Goal: Task Accomplishment & Management: Complete application form

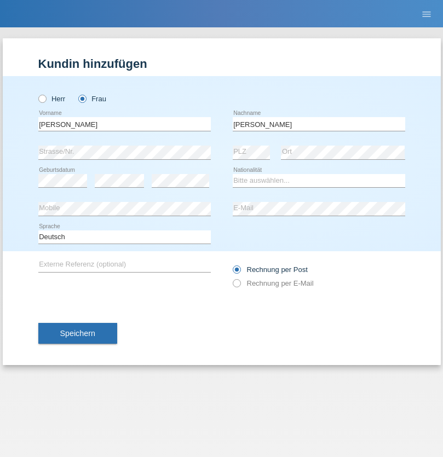
type input "[PERSON_NAME]"
select select "CH"
select select "en"
radio input "true"
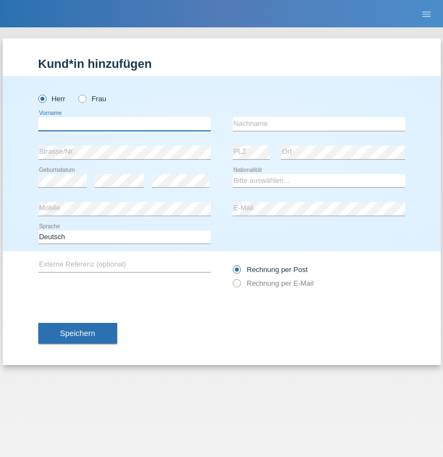
click at [124, 124] on input "text" at bounding box center [124, 124] width 173 height 14
type input "Qovanaj"
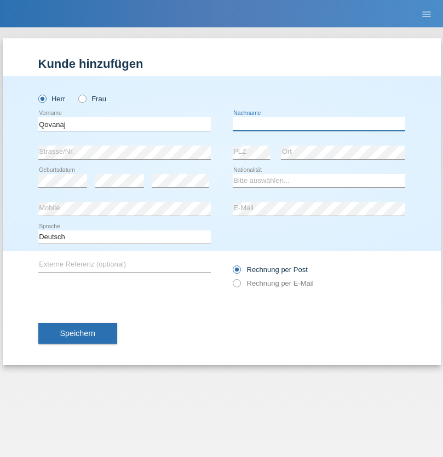
click at [319, 124] on input "text" at bounding box center [319, 124] width 173 height 14
type input "Shaban"
select select "CH"
radio input "true"
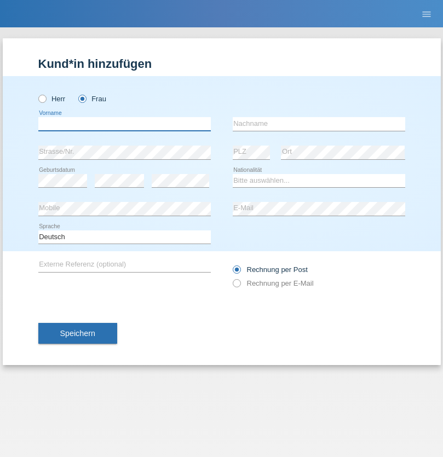
click at [124, 124] on input "text" at bounding box center [124, 124] width 173 height 14
type input "Jashari lmeri"
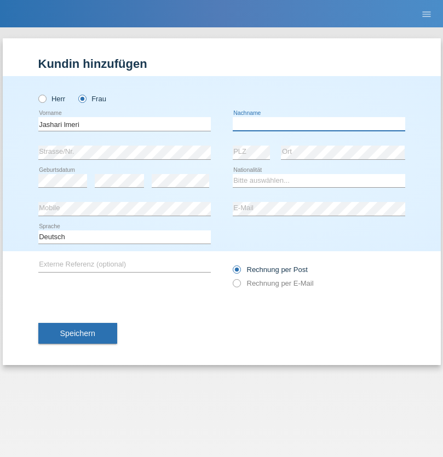
click at [319, 124] on input "text" at bounding box center [319, 124] width 173 height 14
type input "Rabije"
select select "CH"
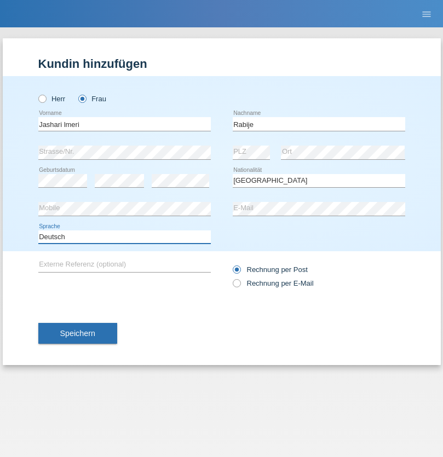
select select "en"
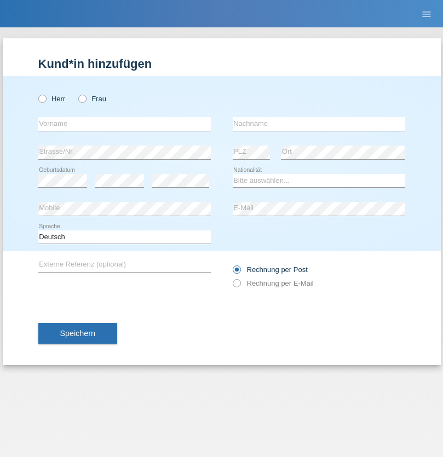
radio input "true"
click at [124, 124] on input "text" at bounding box center [124, 124] width 173 height 14
type input "firat"
click at [319, 124] on input "text" at bounding box center [319, 124] width 173 height 14
type input "kara"
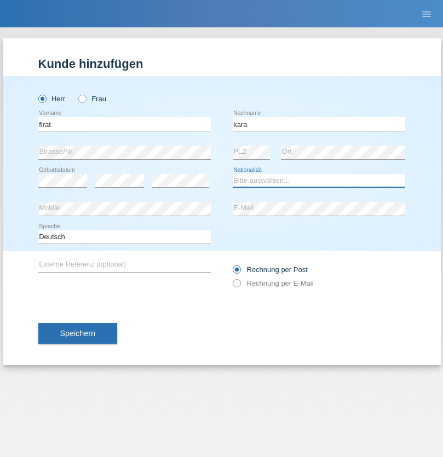
select select "CH"
radio input "true"
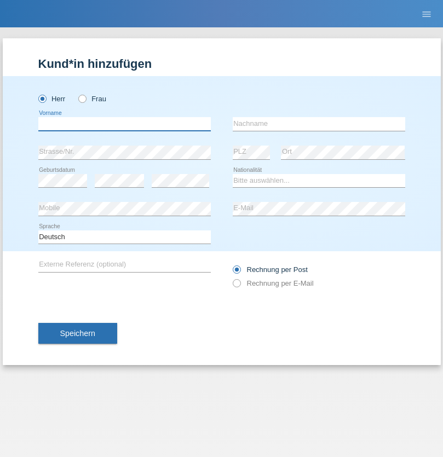
click at [124, 124] on input "text" at bounding box center [124, 124] width 173 height 14
type input "Gigov"
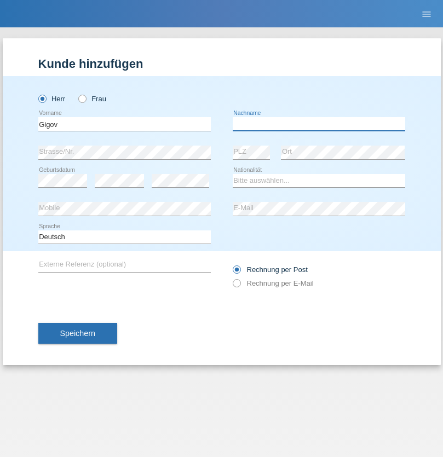
click at [319, 124] on input "text" at bounding box center [319, 124] width 173 height 14
type input "Zhan"
select select "BG"
select select "C"
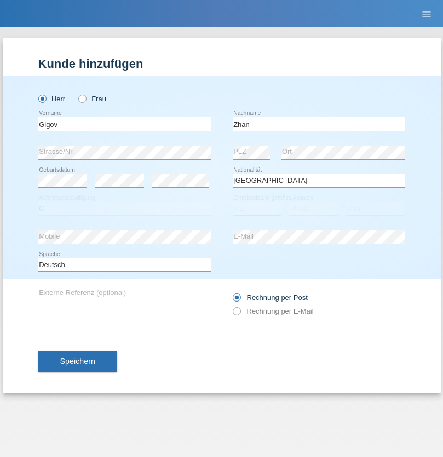
select select "23"
select select "10"
select select "2021"
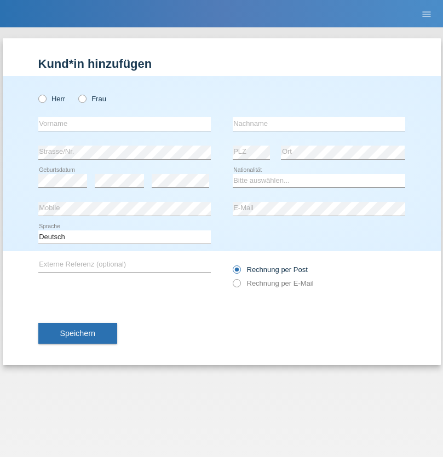
radio input "true"
click at [124, 124] on input "text" at bounding box center [124, 124] width 173 height 14
type input "Amand"
click at [319, 124] on input "text" at bounding box center [319, 124] width 173 height 14
type input "Pires"
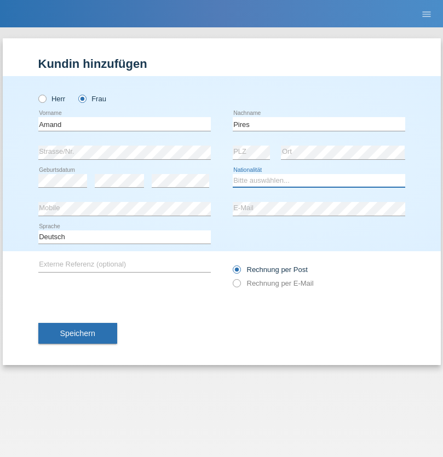
select select "CH"
radio input "true"
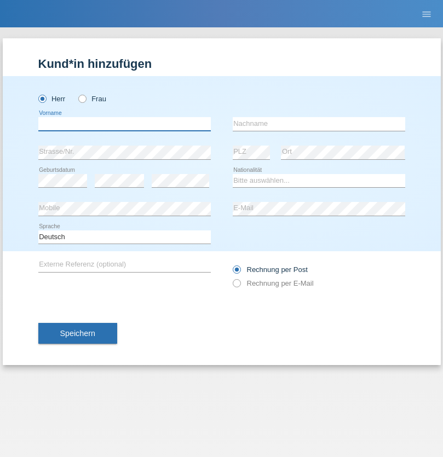
click at [124, 124] on input "text" at bounding box center [124, 124] width 173 height 14
type input "Anwar"
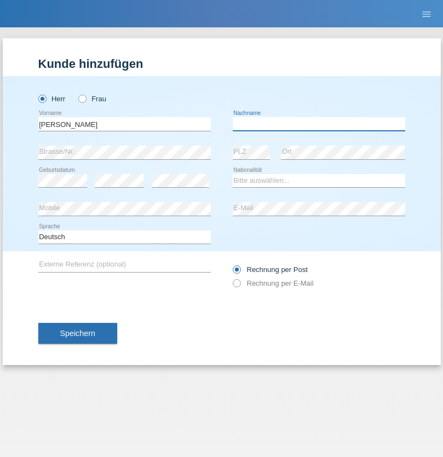
click at [319, 124] on input "text" at bounding box center [319, 124] width 173 height 14
type input "Saidi"
select select "CH"
radio input "true"
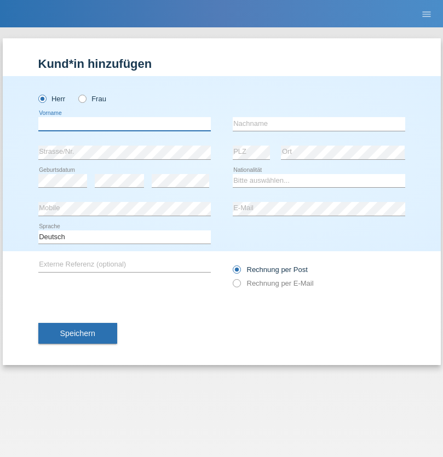
click at [124, 124] on input "text" at bounding box center [124, 124] width 173 height 14
type input "Matusa"
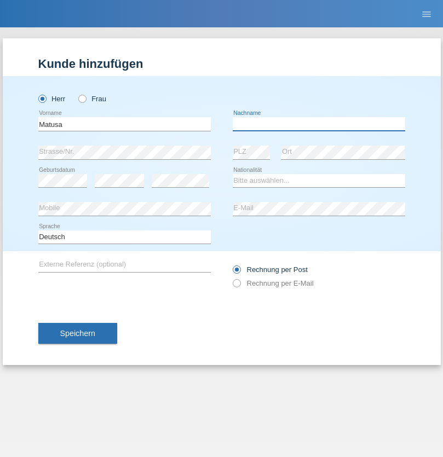
click at [319, 124] on input "text" at bounding box center [319, 124] width 173 height 14
type input "Marian valentin"
select select "OM"
select select "C"
select select "01"
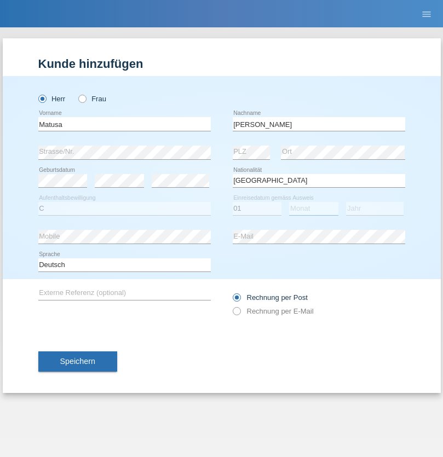
select select "06"
select select "2016"
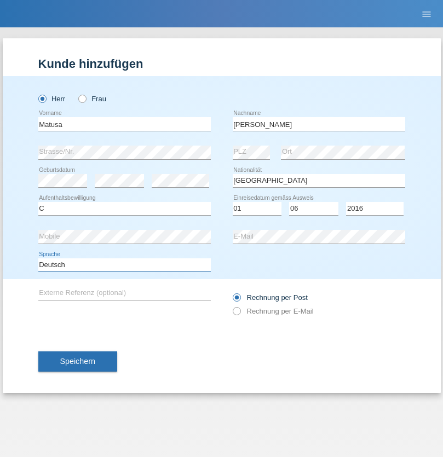
select select "en"
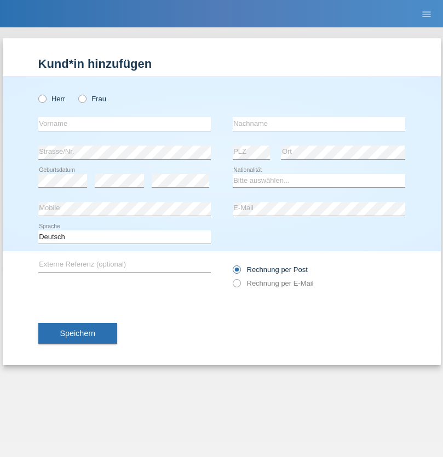
radio input "true"
click at [124, 124] on input "text" at bounding box center [124, 124] width 173 height 14
type input "[PERSON_NAME]"
click at [319, 124] on input "text" at bounding box center [319, 124] width 173 height 14
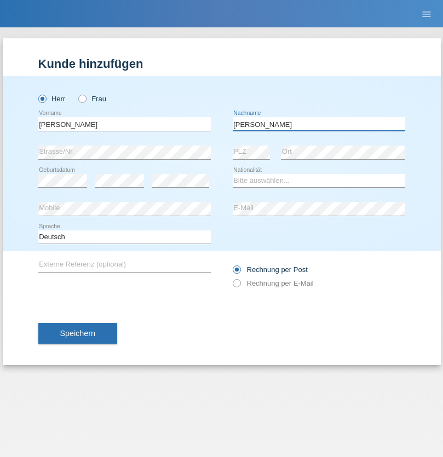
type input "[PERSON_NAME]"
select select "PT"
select select "C"
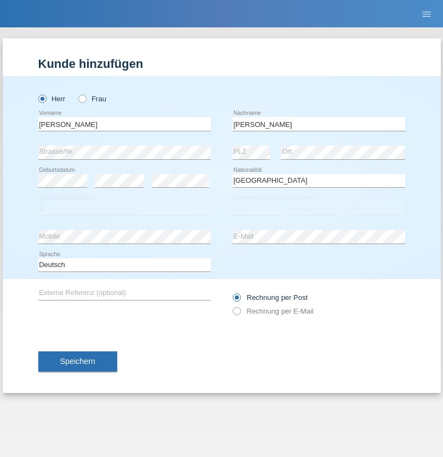
select select "23"
select select "08"
select select "2021"
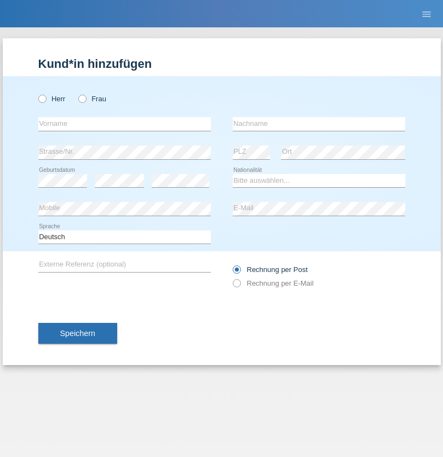
radio input "true"
click at [124, 124] on input "text" at bounding box center [124, 124] width 173 height 14
type input "[PERSON_NAME]"
click at [319, 124] on input "text" at bounding box center [319, 124] width 173 height 14
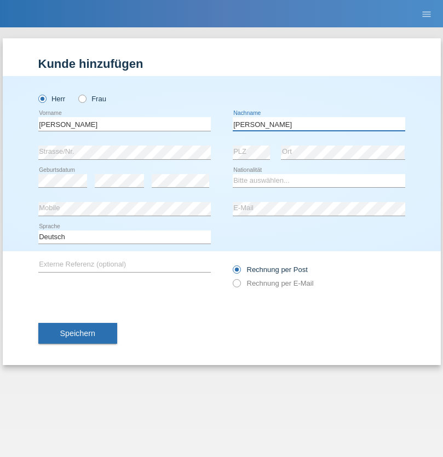
type input "[PERSON_NAME]"
select select "CH"
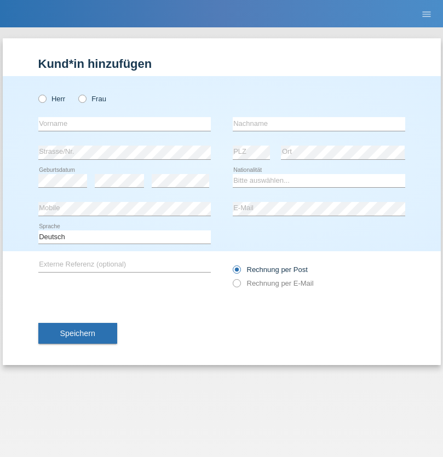
radio input "true"
click at [124, 124] on input "text" at bounding box center [124, 124] width 173 height 14
type input "Szilvia"
click at [319, 124] on input "text" at bounding box center [319, 124] width 173 height 14
type input "Olakh"
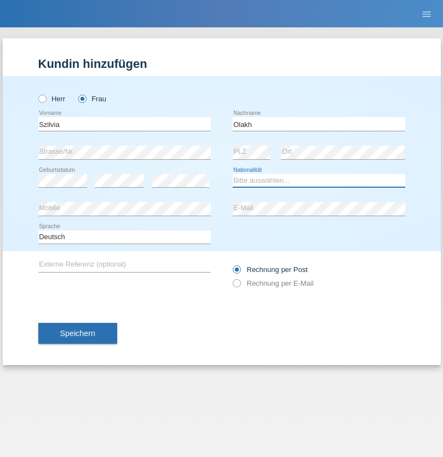
select select "UA"
select select "C"
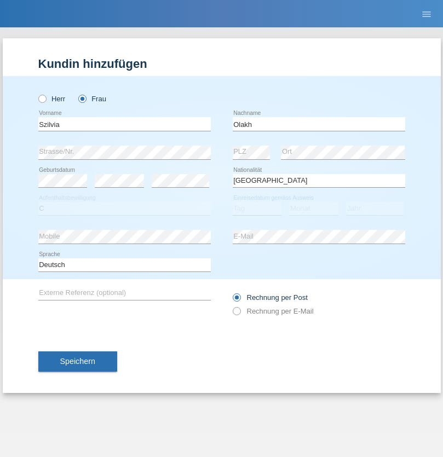
select select "14"
select select "09"
select select "2021"
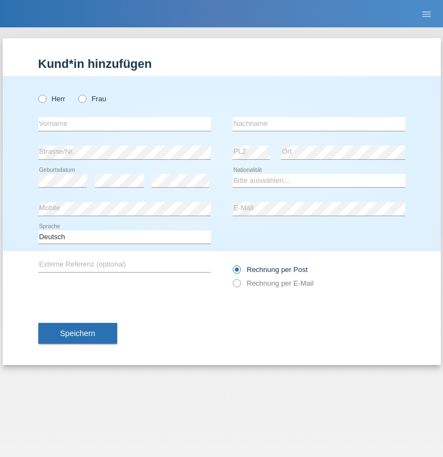
radio input "true"
click at [124, 124] on input "text" at bounding box center [124, 124] width 173 height 14
type input "Asrit"
click at [319, 124] on input "text" at bounding box center [319, 124] width 173 height 14
type input "Kupa"
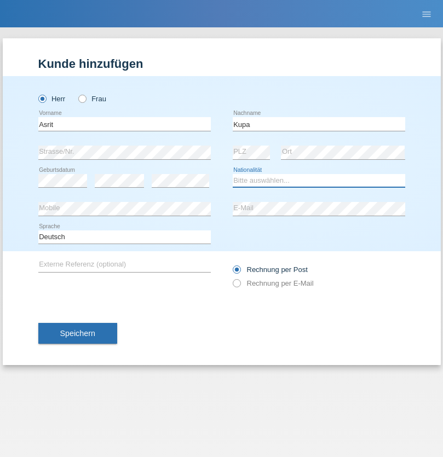
select select "MK"
select select "C"
select select "27"
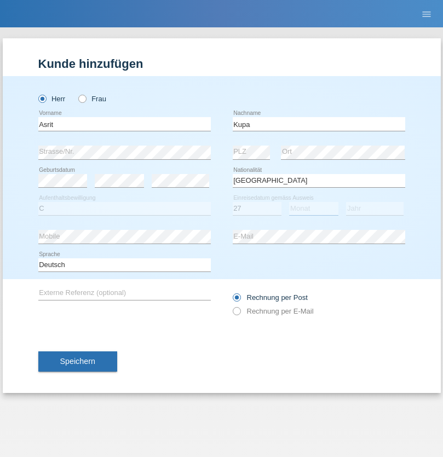
select select "05"
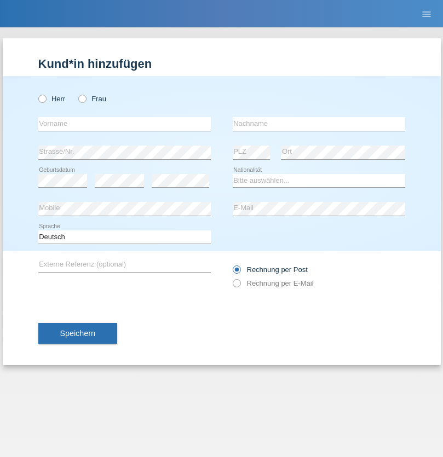
radio input "true"
click at [124, 124] on input "text" at bounding box center [124, 124] width 173 height 14
type input "[PERSON_NAME]"
click at [319, 124] on input "text" at bounding box center [319, 124] width 173 height 14
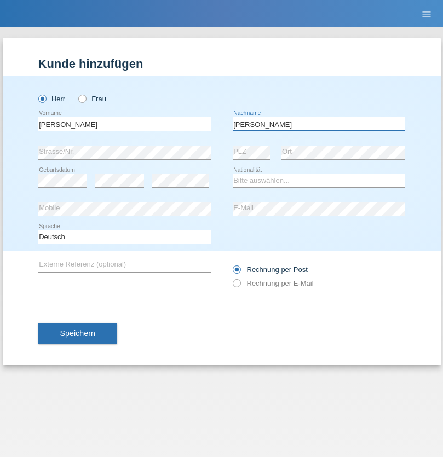
type input "[PERSON_NAME]"
select select "SY"
select select "C"
select select "14"
select select "09"
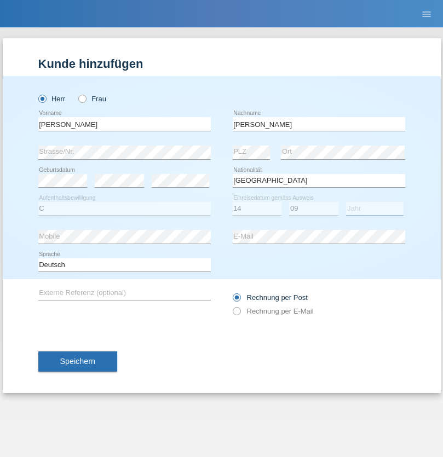
select select "2021"
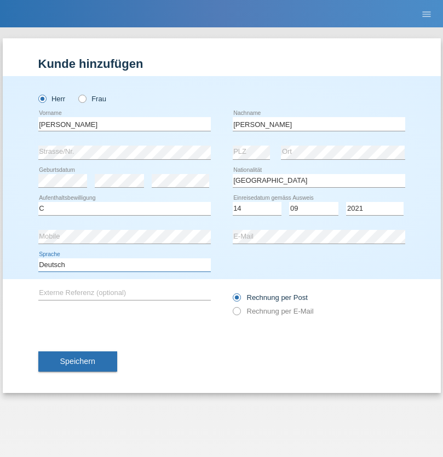
select select "en"
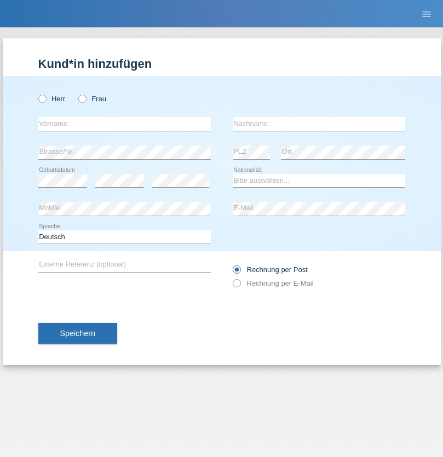
radio input "true"
select select "CH"
radio input "true"
click at [124, 124] on input "text" at bounding box center [124, 124] width 173 height 14
type input "[PERSON_NAME]"
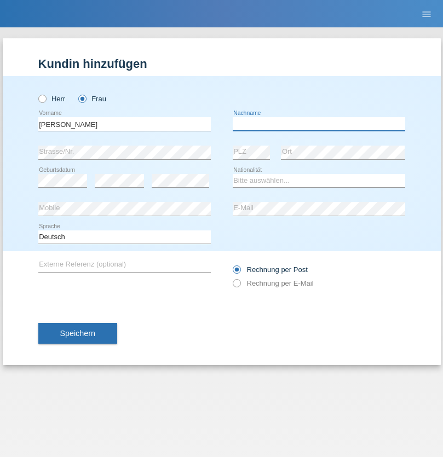
click at [319, 124] on input "text" at bounding box center [319, 124] width 173 height 14
type input "Bacic"
select select "CH"
